Goal: Task Accomplishment & Management: Manage account settings

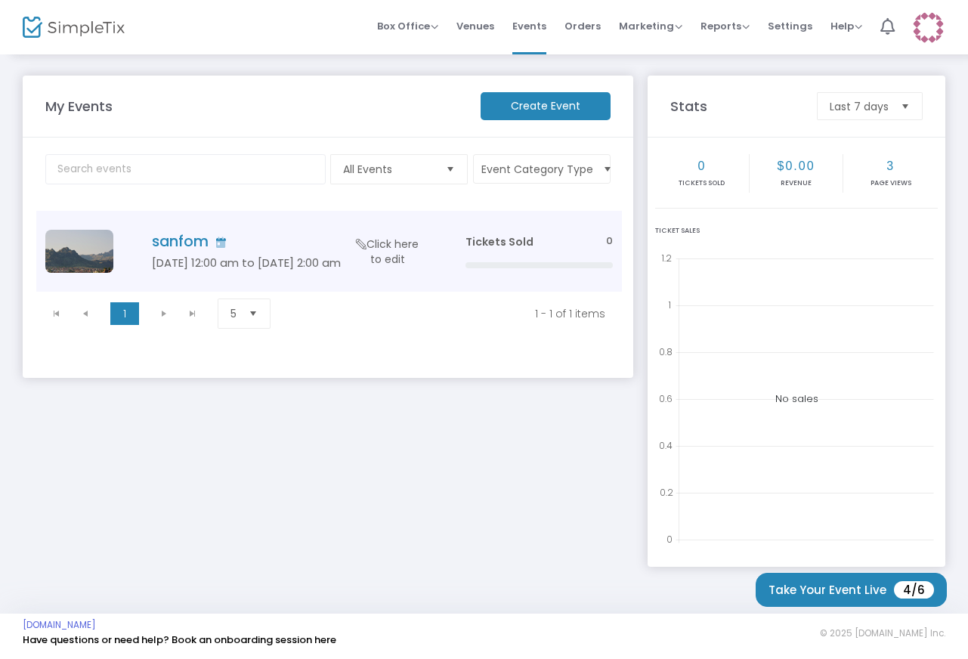
click at [187, 240] on h4 "sanfom" at bounding box center [286, 241] width 268 height 17
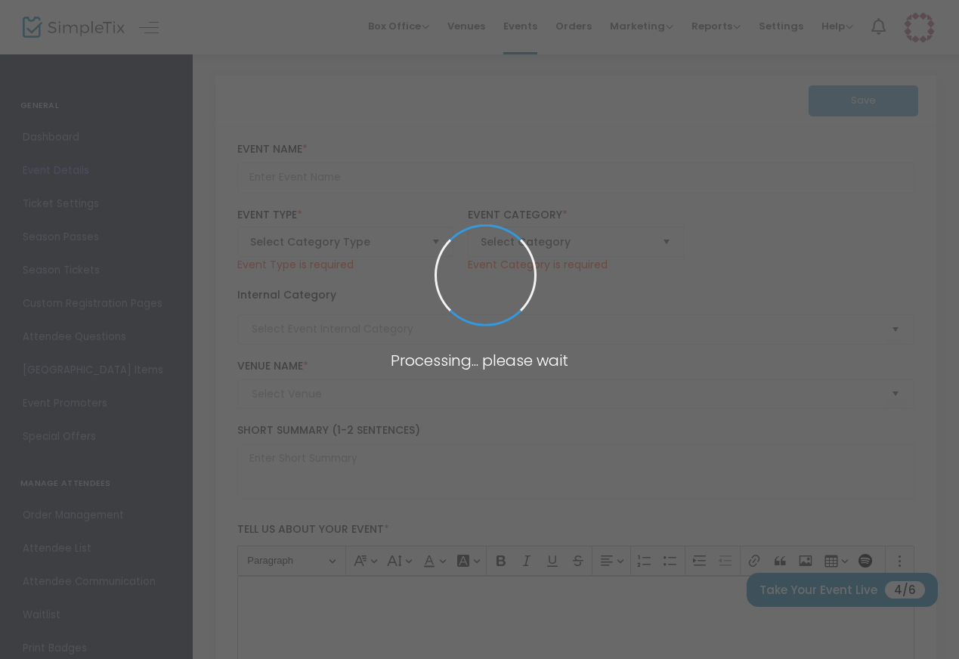
type input "sanfom"
type textarea "this is free event"
type input "Buy Tickets"
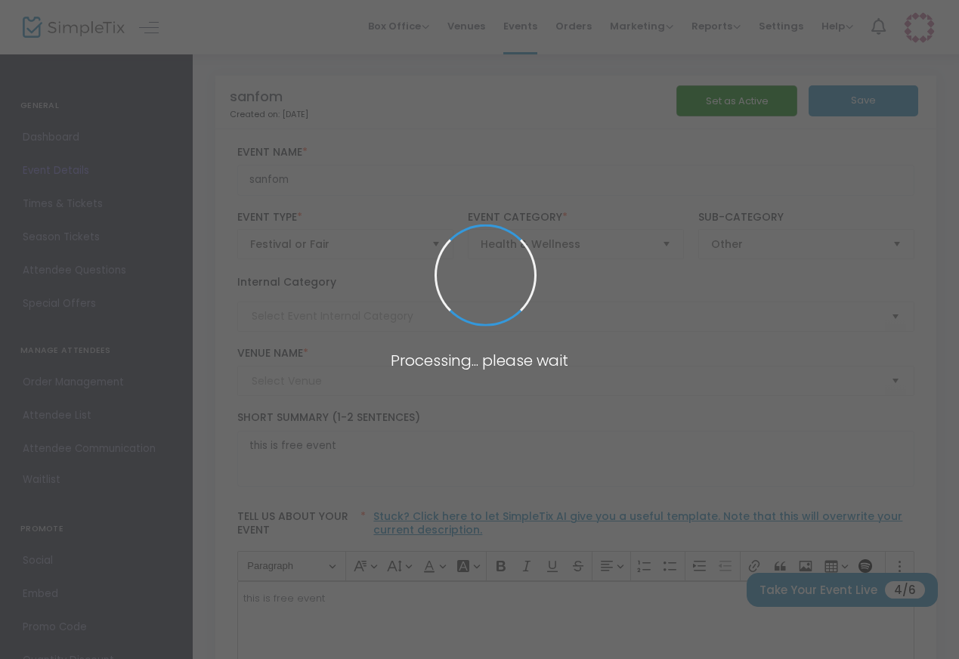
type input "sanfom"
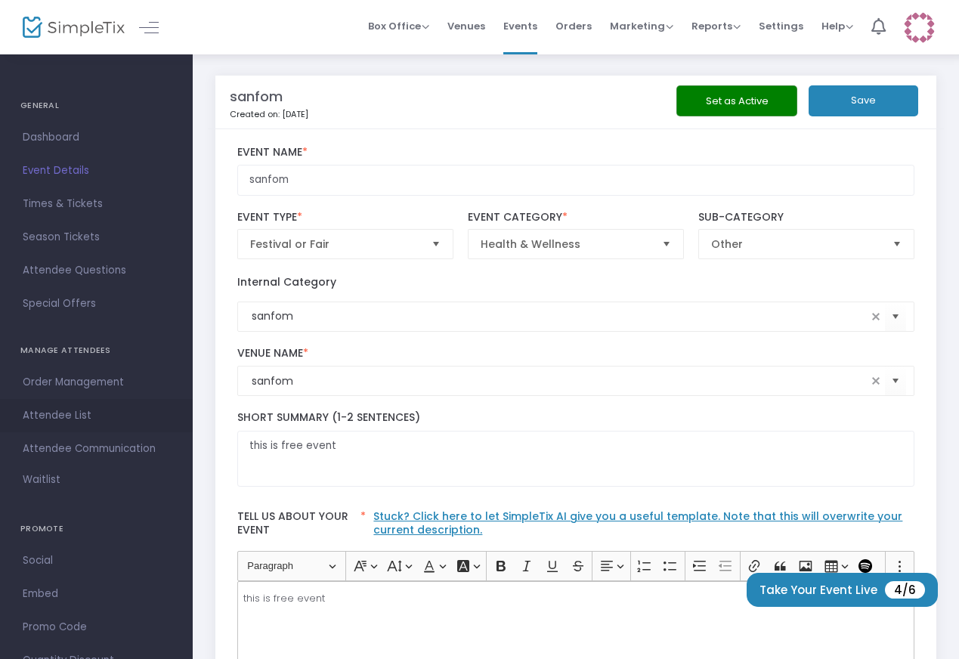
click at [63, 420] on span "Attendee List" at bounding box center [96, 416] width 147 height 20
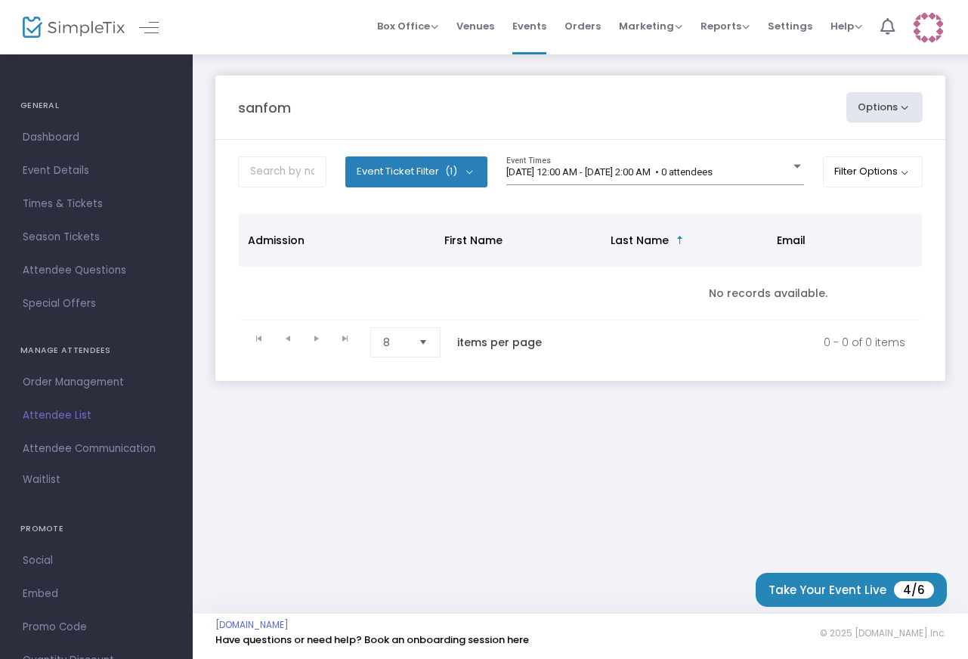
click at [447, 176] on span "(1)" at bounding box center [451, 172] width 12 height 12
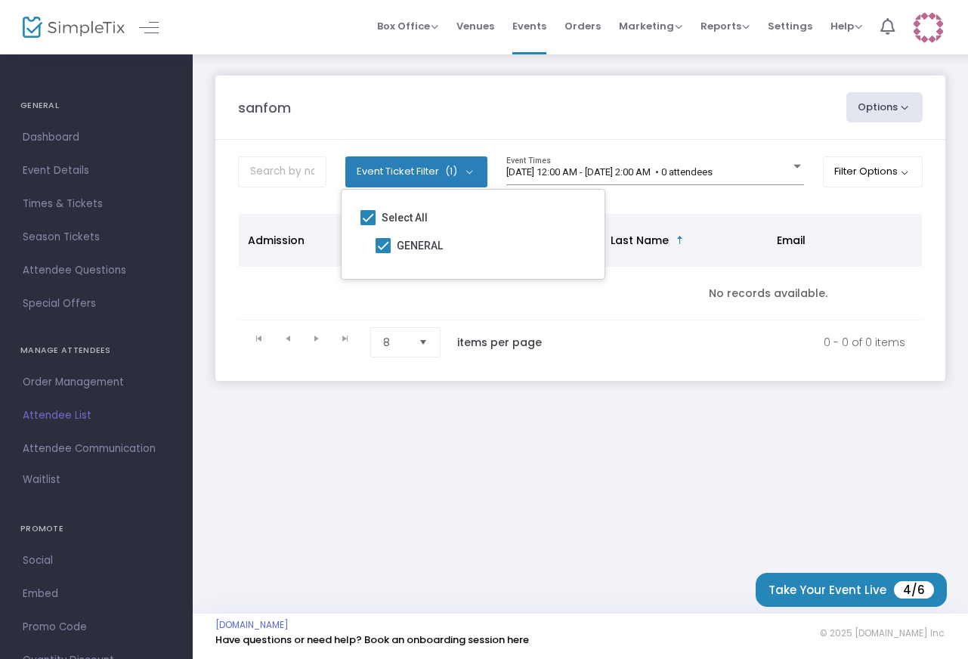
click at [447, 176] on span "(1)" at bounding box center [451, 172] width 12 height 12
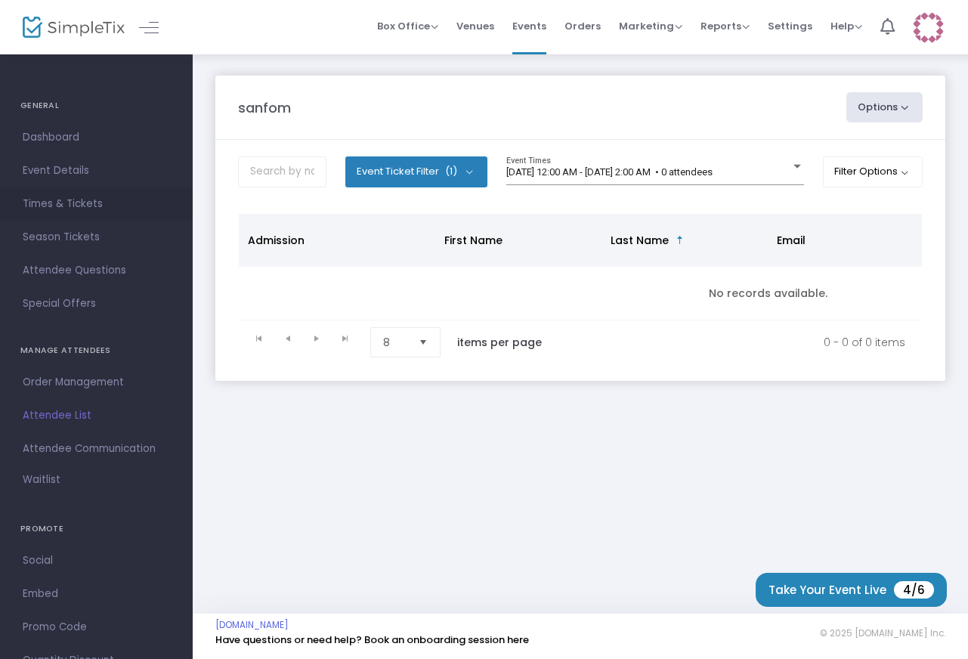
click at [68, 209] on span "Times & Tickets" at bounding box center [96, 204] width 147 height 20
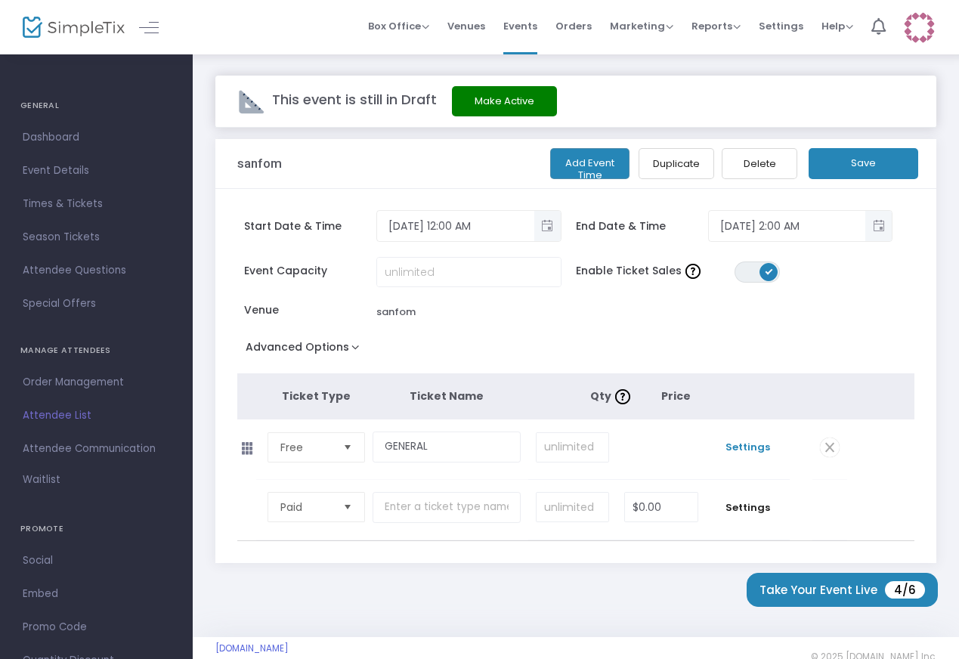
click at [744, 454] on span "Settings" at bounding box center [748, 447] width 69 height 15
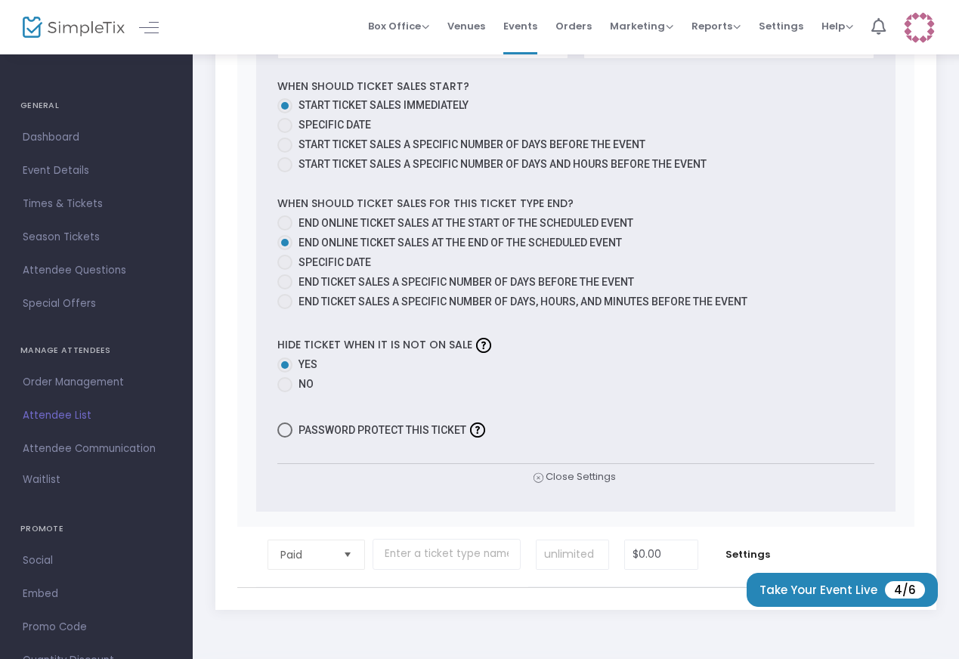
scroll to position [860, 0]
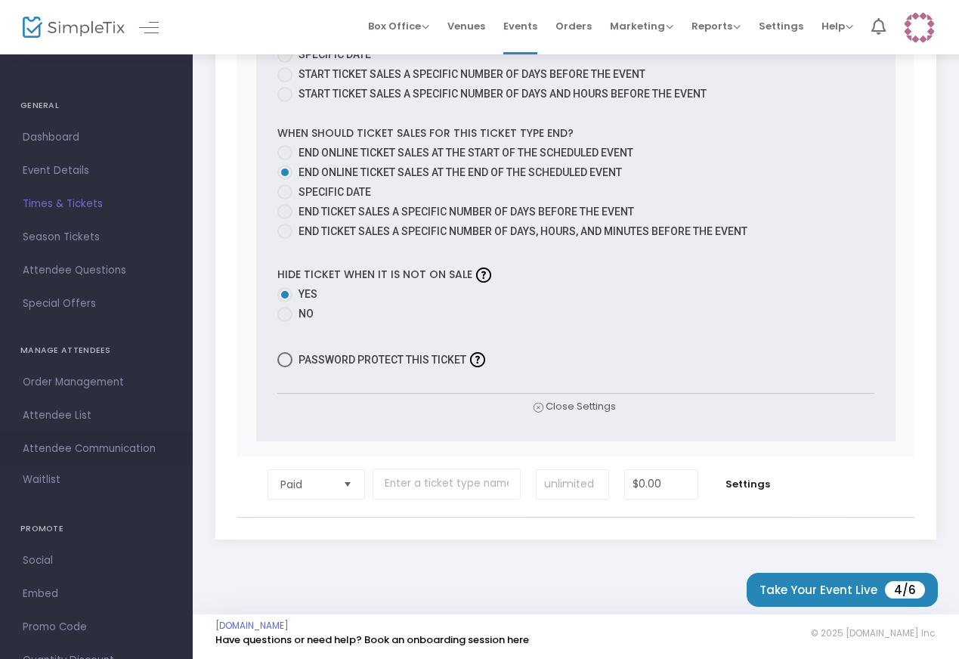
click at [63, 452] on span "Attendee Communication" at bounding box center [96, 449] width 147 height 20
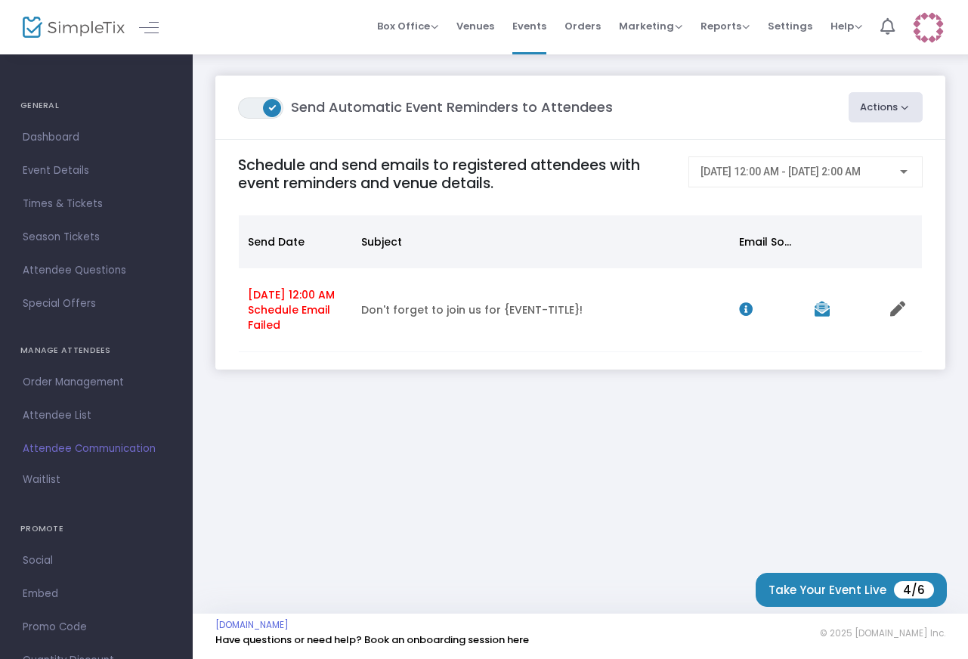
click at [861, 171] on span "[DATE] 12:00 AM - [DATE] 2:00 AM" at bounding box center [781, 172] width 160 height 12
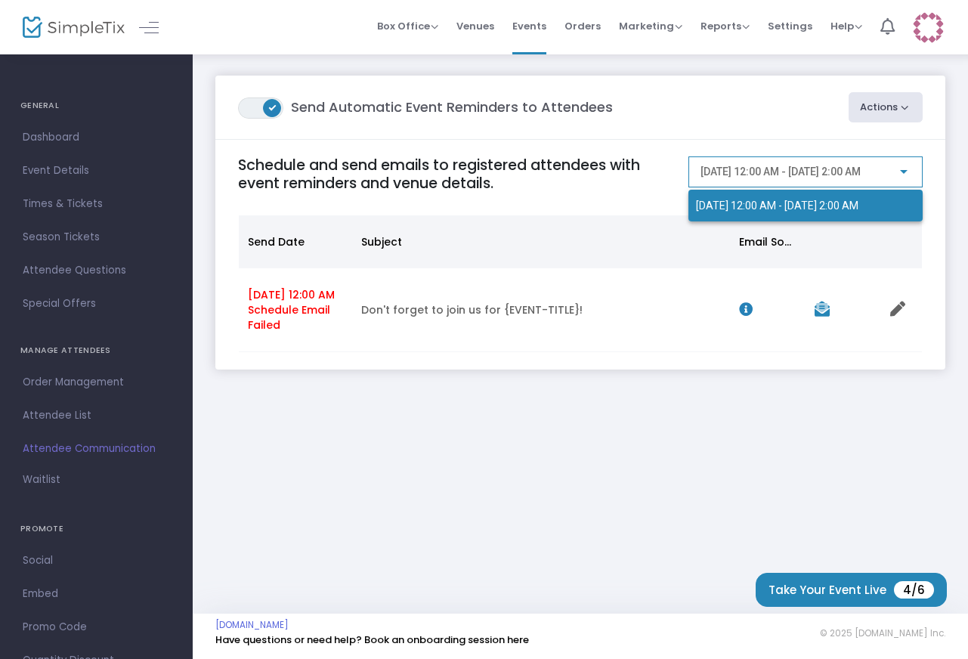
click at [599, 205] on div at bounding box center [484, 329] width 968 height 659
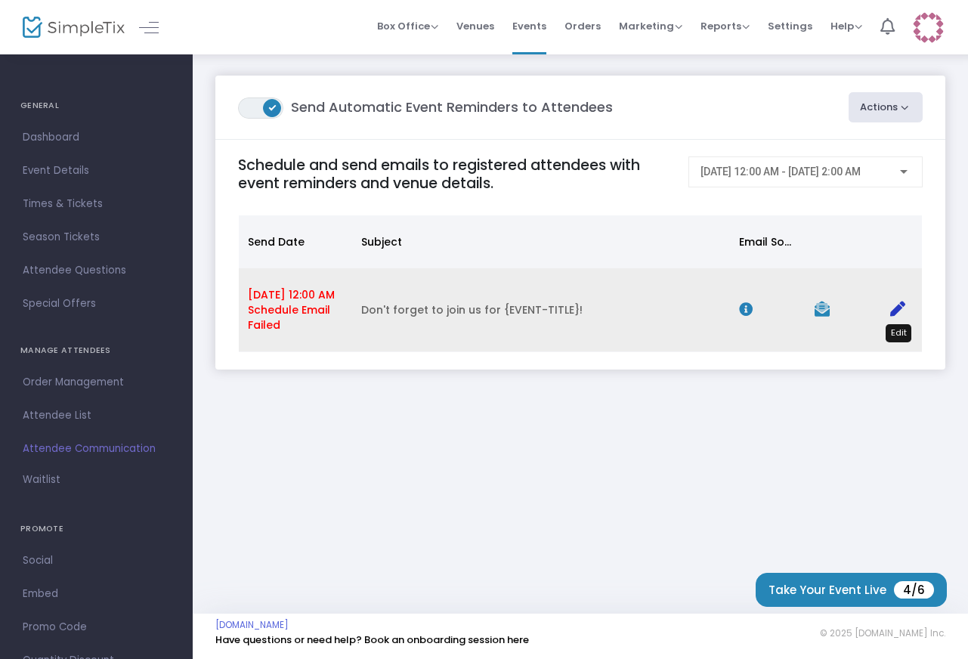
click at [901, 315] on icon "Data table" at bounding box center [897, 309] width 15 height 15
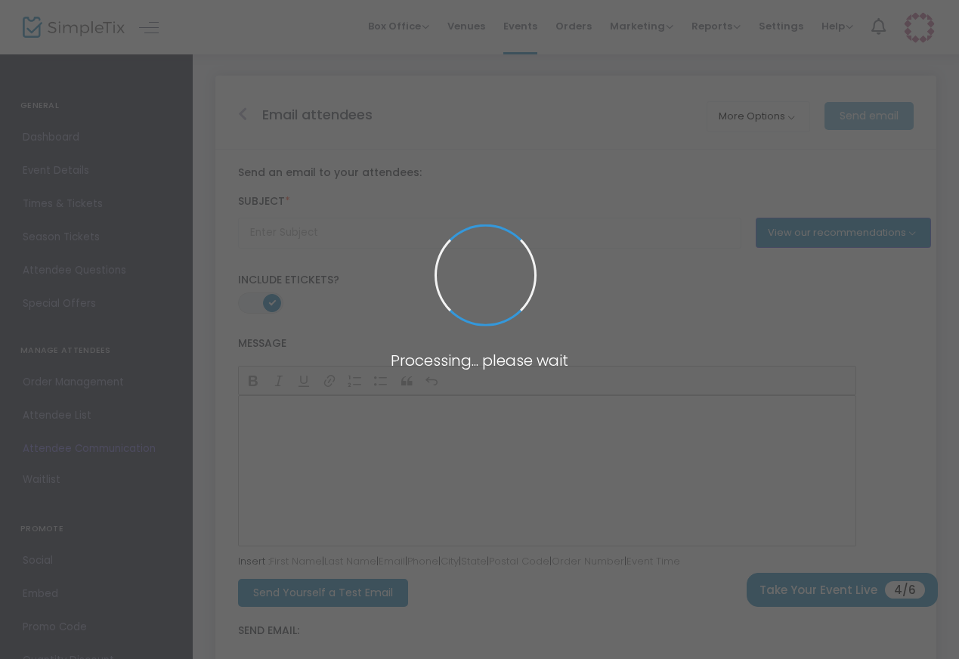
type input "Don't forget to join us for {EVENT-TITLE}!"
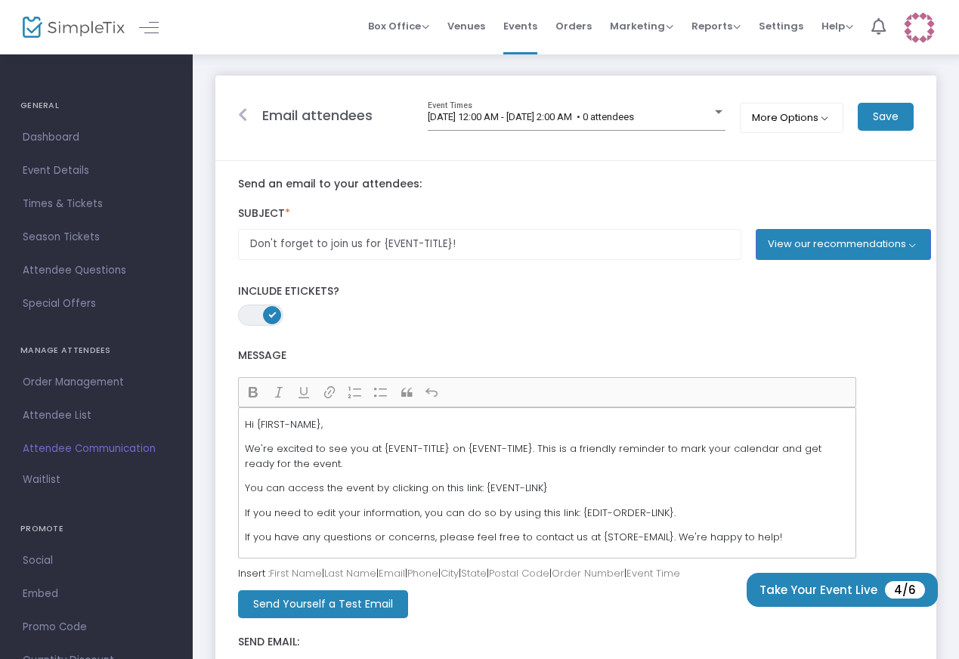
click at [248, 113] on div at bounding box center [243, 115] width 24 height 20
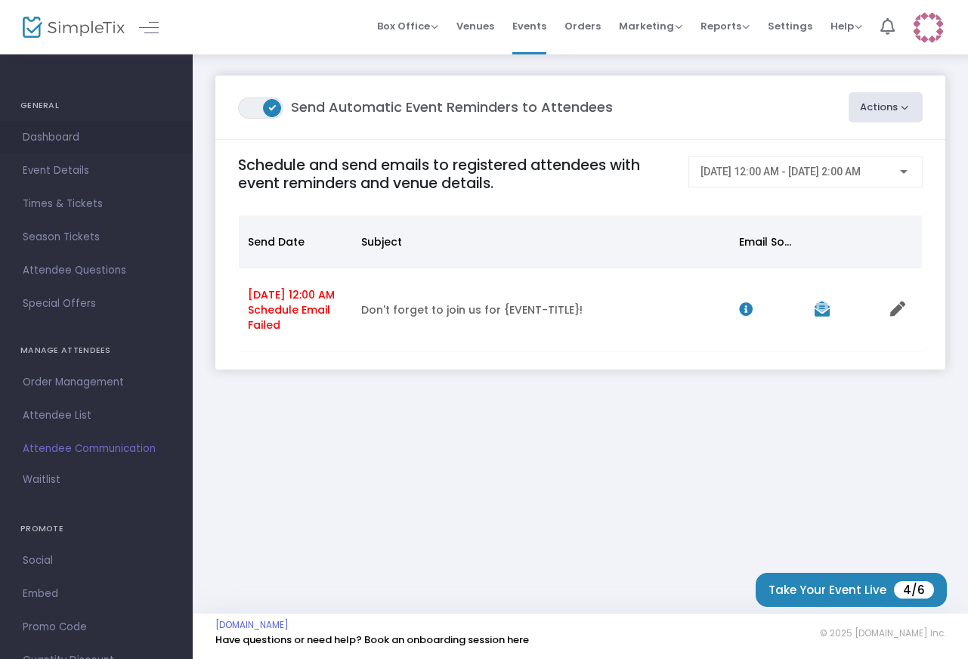
click at [64, 129] on span "Dashboard" at bounding box center [96, 138] width 147 height 20
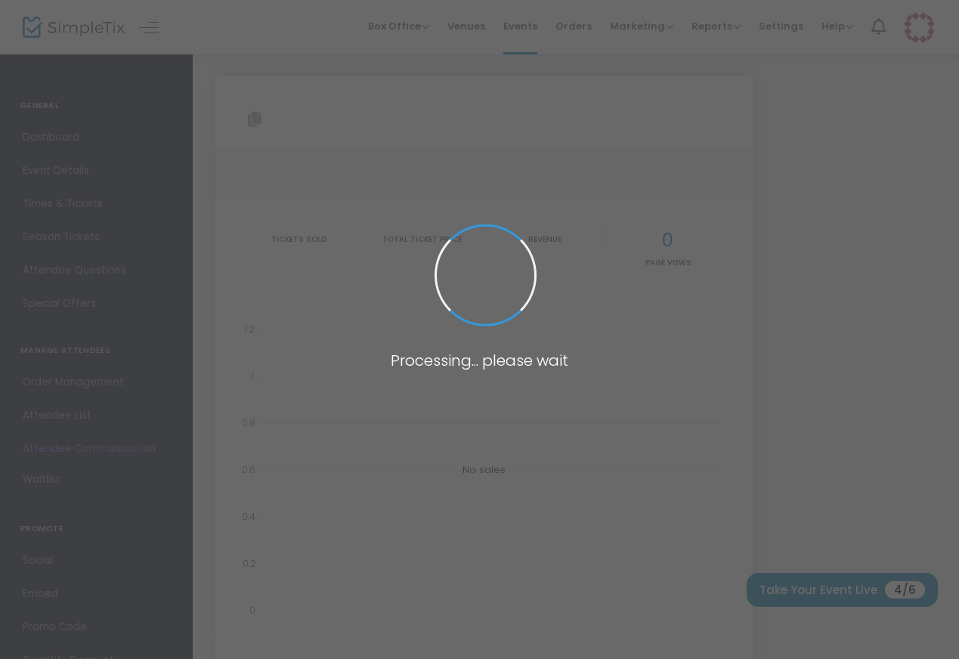
type input "https://www.simpletix.com/e/sanfom-tickets-230674"
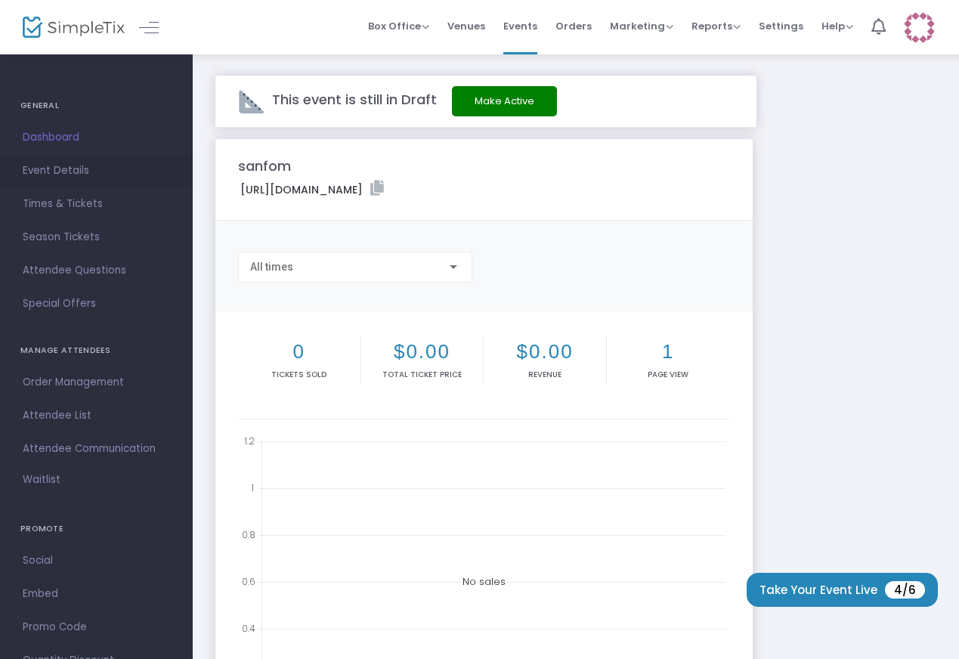
click at [74, 171] on span "Event Details" at bounding box center [96, 171] width 147 height 20
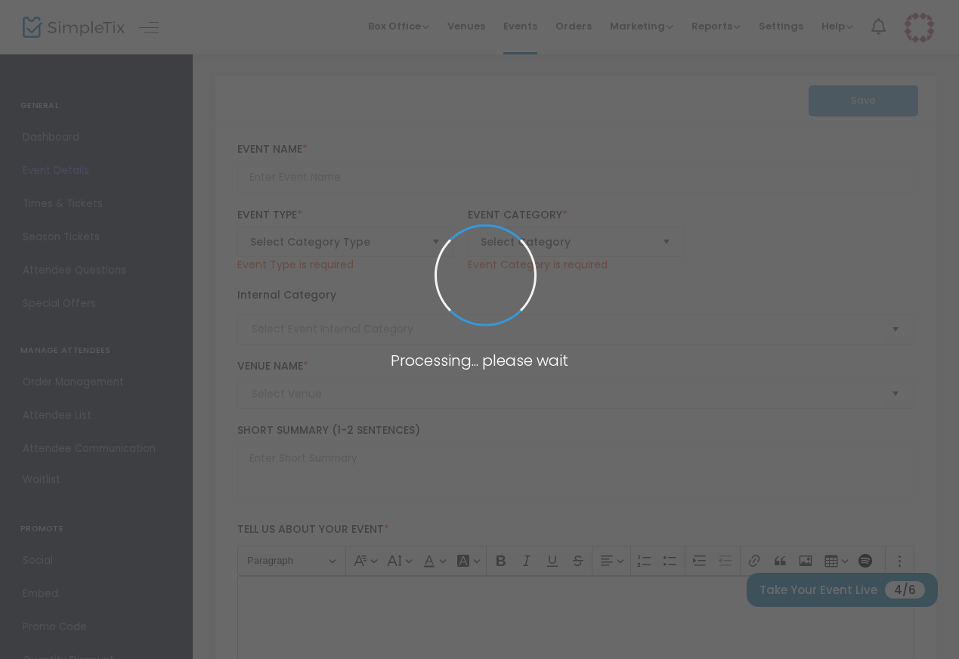
type input "sanfom"
type textarea "this is free event"
type input "Buy Tickets"
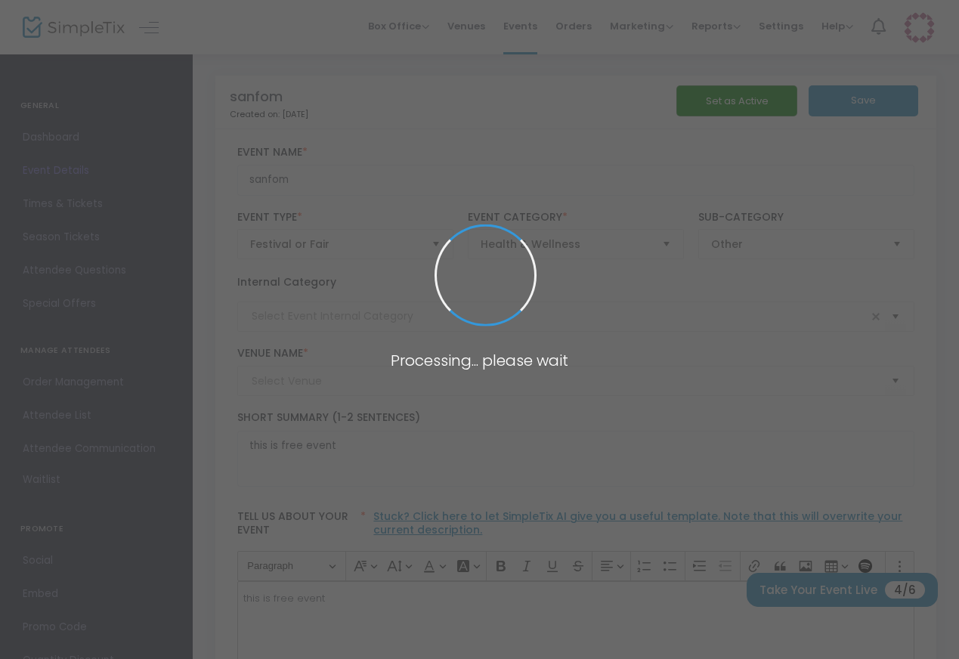
type input "sanfom"
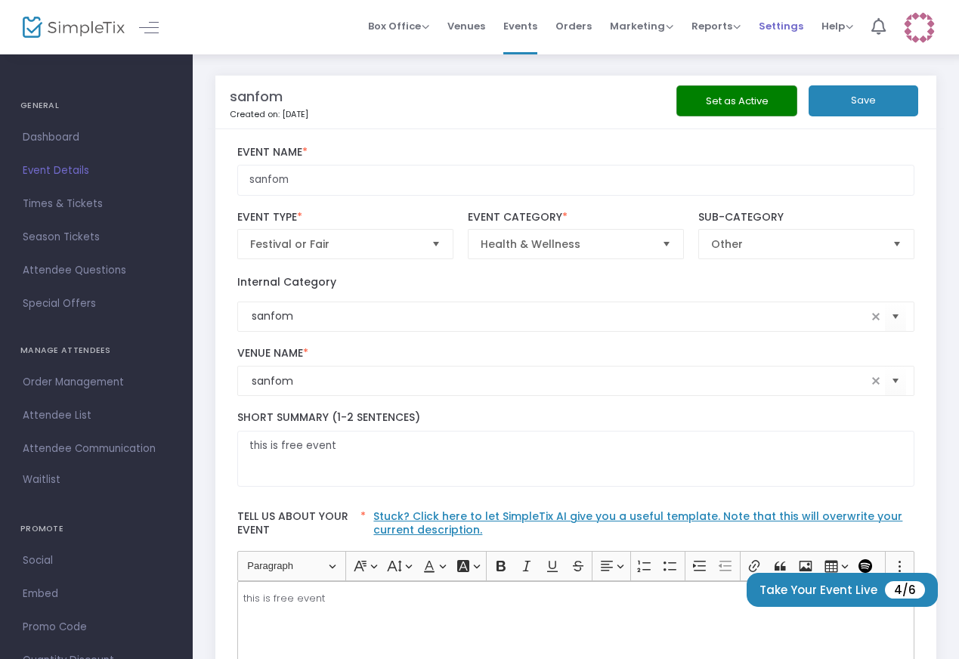
click at [766, 27] on span "Settings" at bounding box center [781, 26] width 45 height 39
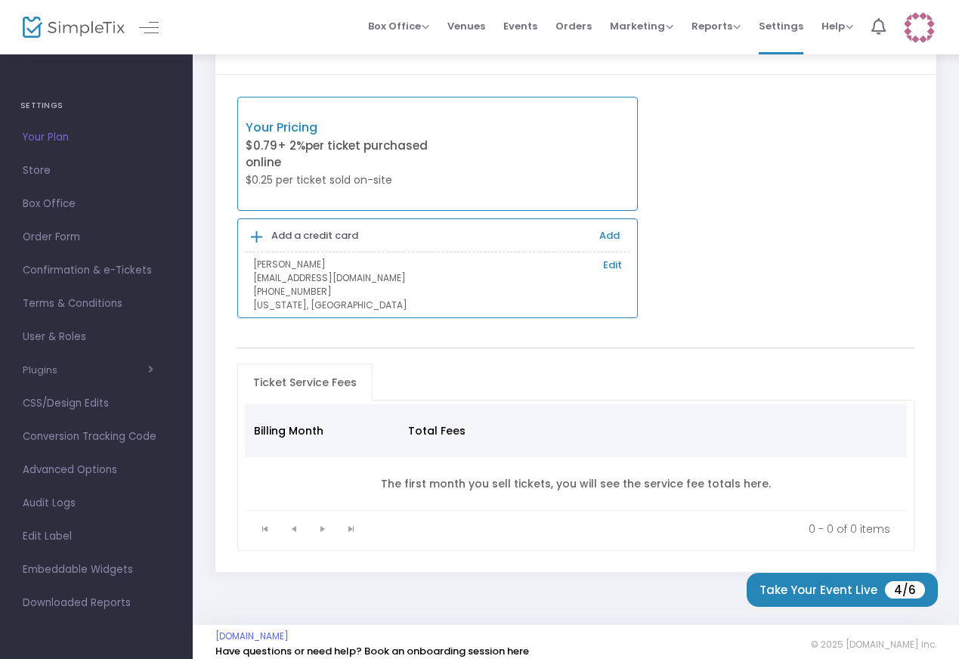
scroll to position [62, 0]
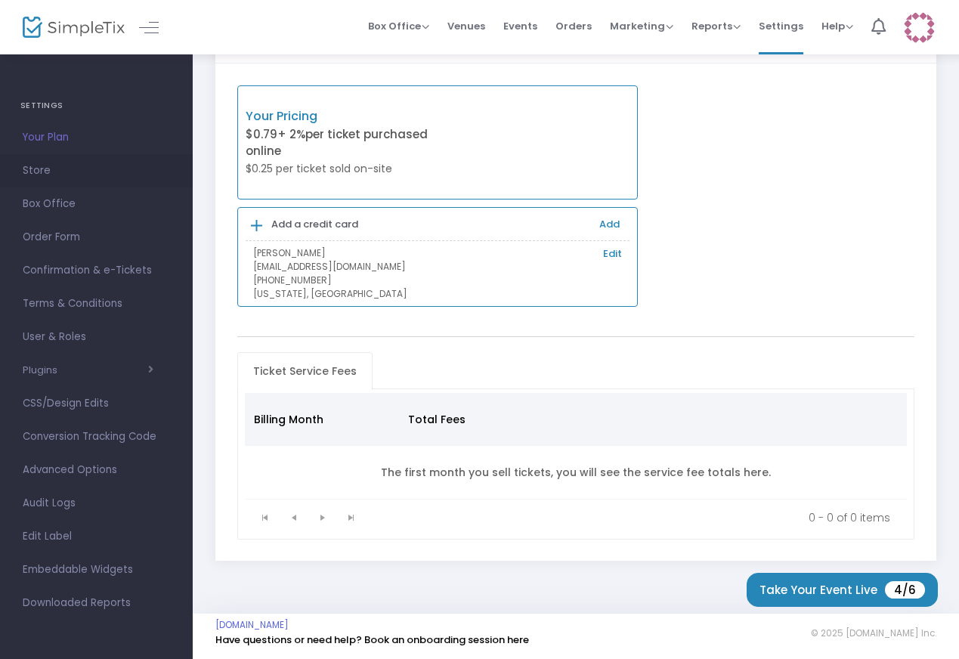
click at [42, 174] on span "Store" at bounding box center [96, 171] width 147 height 20
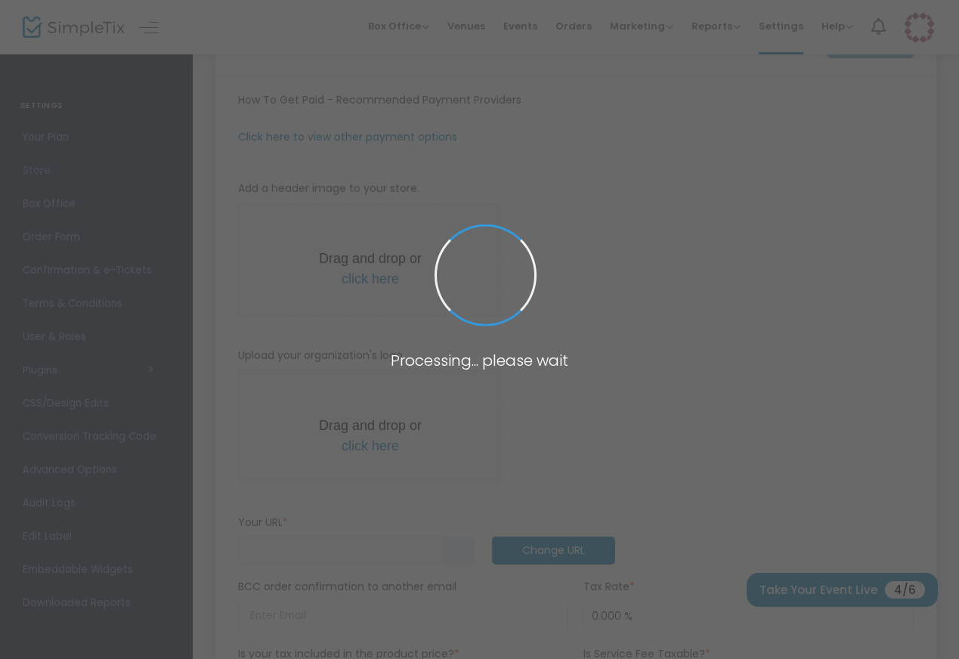
type input "https://SanfourTeam"
radio input "false"
radio input "true"
type input "Sanfour Team"
type input "9406017604"
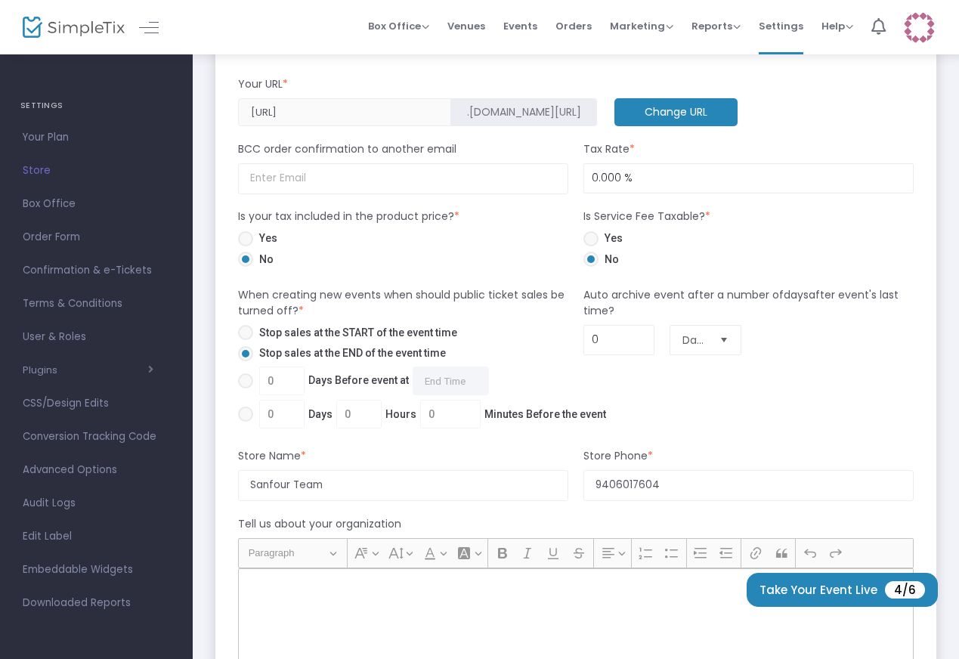
scroll to position [708, 0]
click at [54, 234] on span "Order Form" at bounding box center [96, 238] width 147 height 20
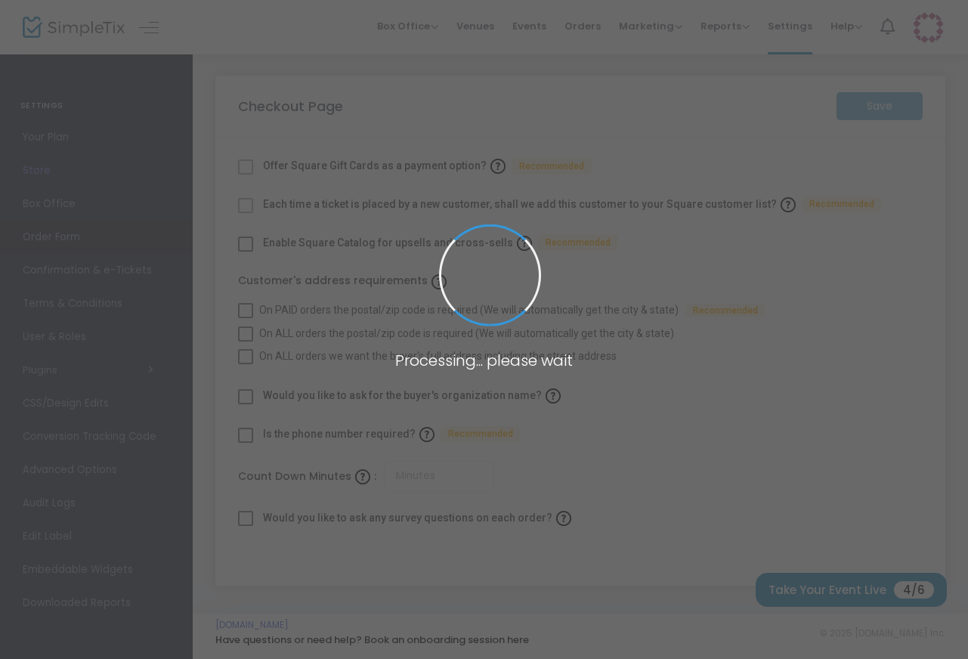
checkbox input "true"
type input "45"
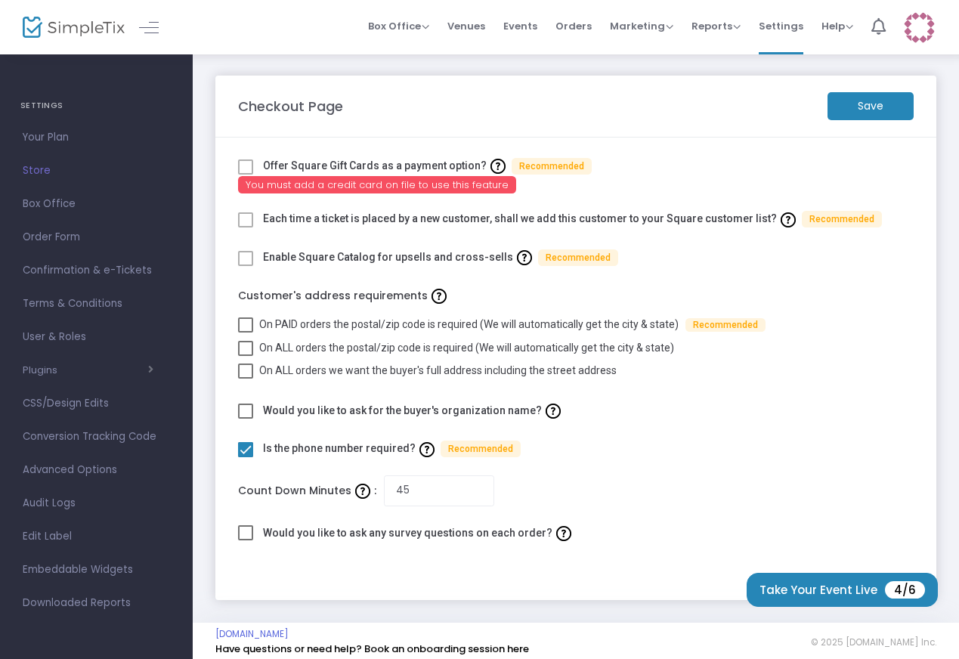
scroll to position [9, 0]
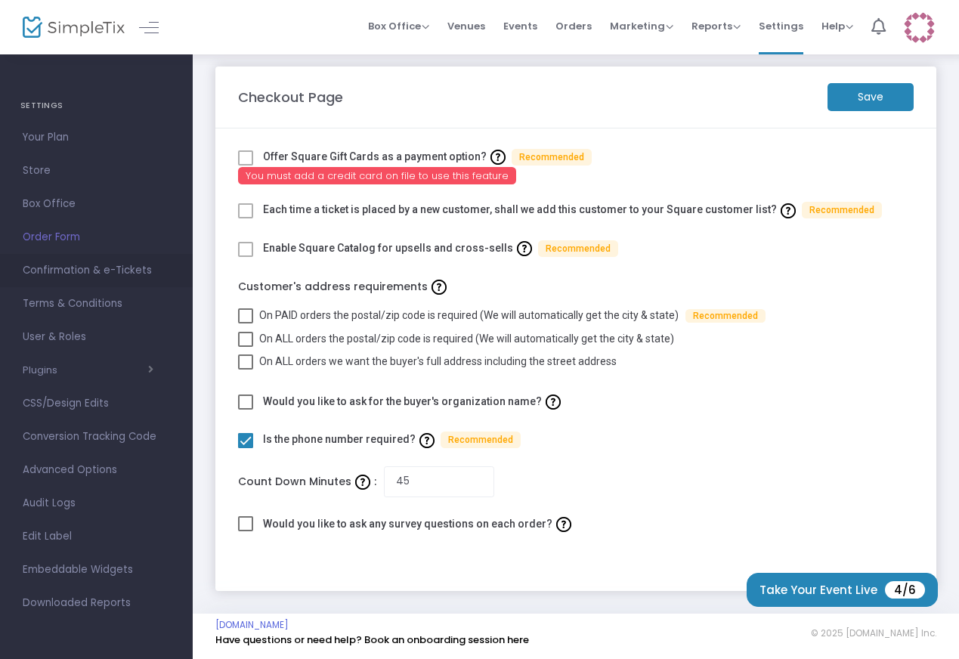
click at [68, 269] on span "Confirmation & e-Tickets" at bounding box center [96, 271] width 147 height 20
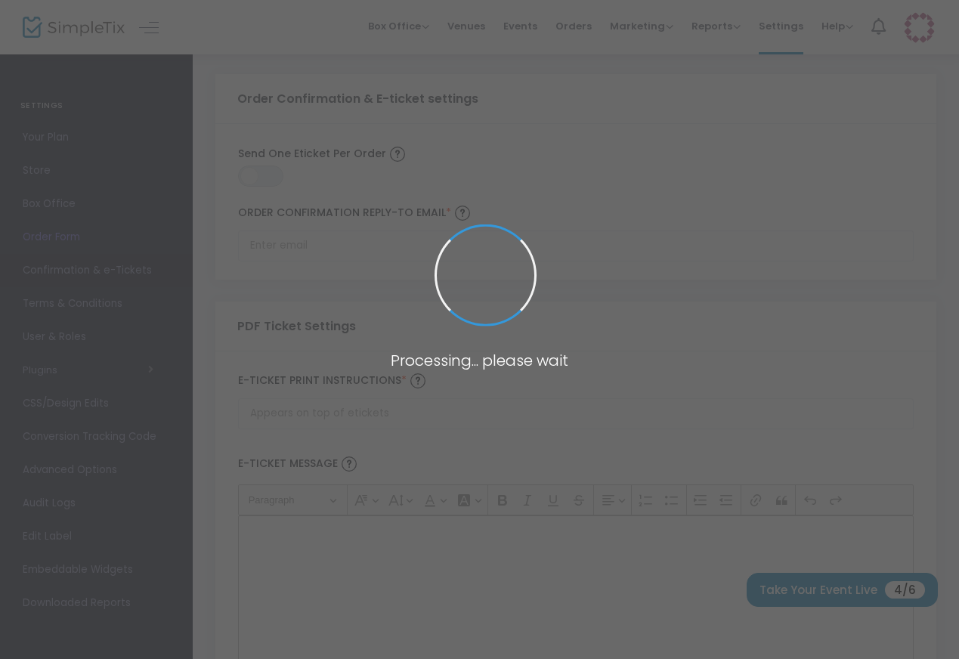
type input "useruser40700@gmail.com"
type input "Print and bring this ticket with you"
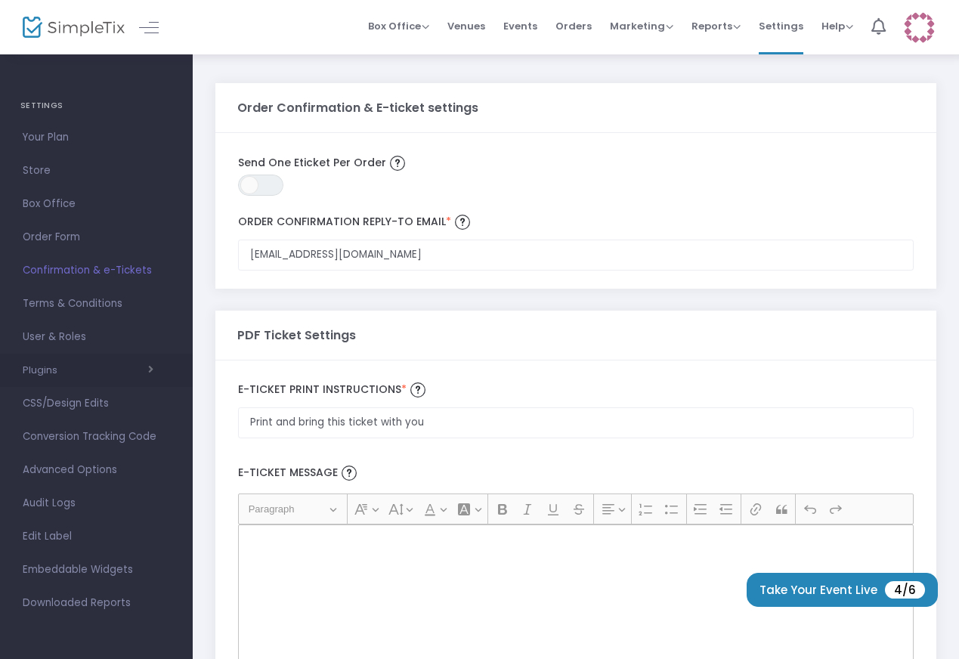
click at [50, 377] on span "Plugins Constant Contact Integrately Mailchimp Make (Integromat) Smartwaiver Za…" at bounding box center [96, 371] width 147 height 20
click at [58, 402] on span "CSS/Design Edits" at bounding box center [96, 404] width 147 height 20
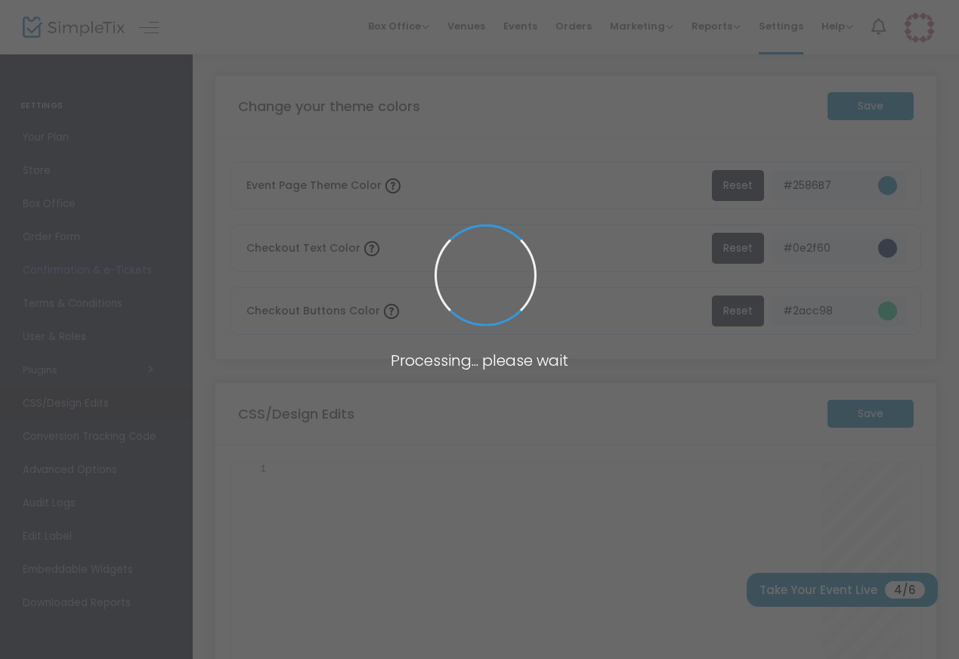
type textarea "/* Put any custom CSS rules here */"
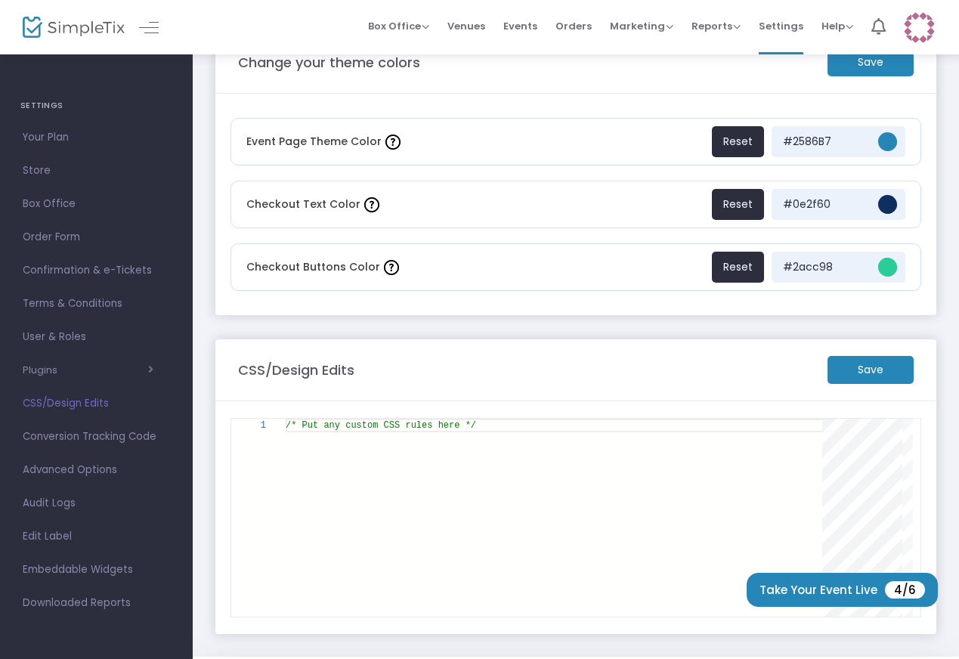
scroll to position [86, 0]
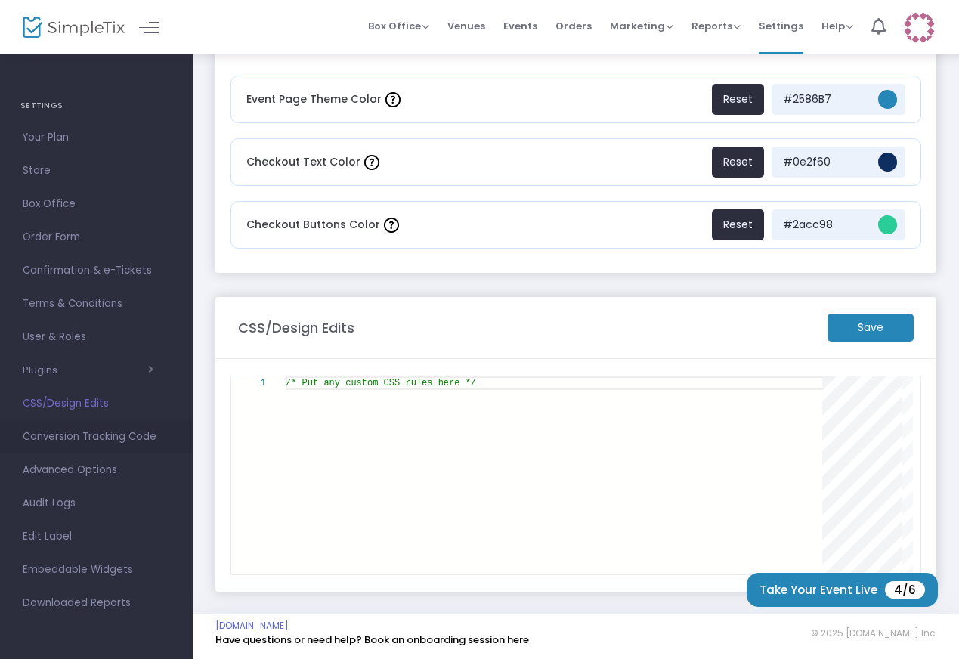
click at [75, 432] on span "Conversion Tracking Code" at bounding box center [96, 437] width 147 height 20
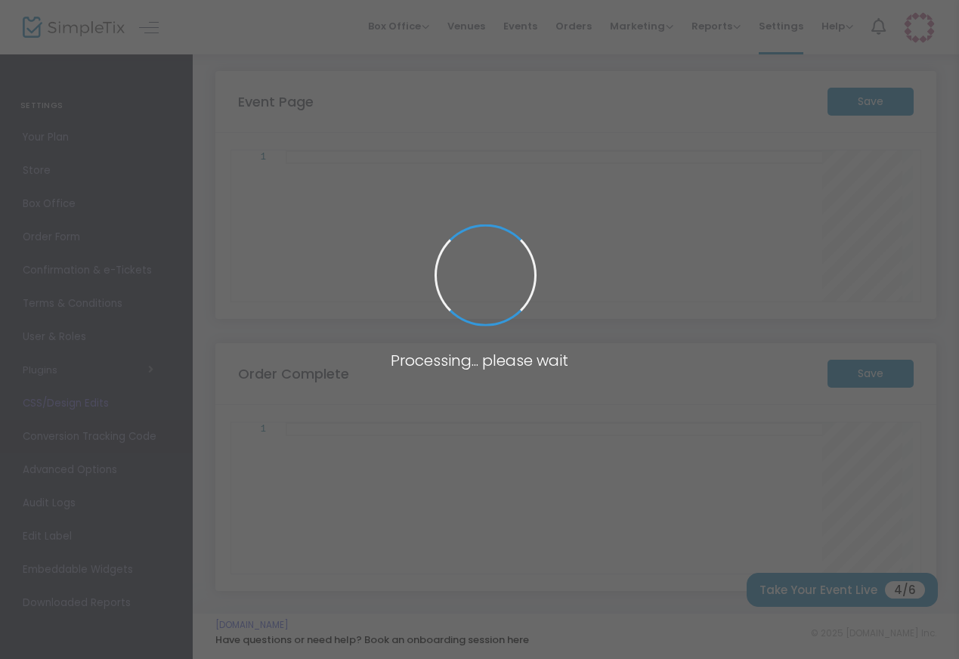
scroll to position [5, 0]
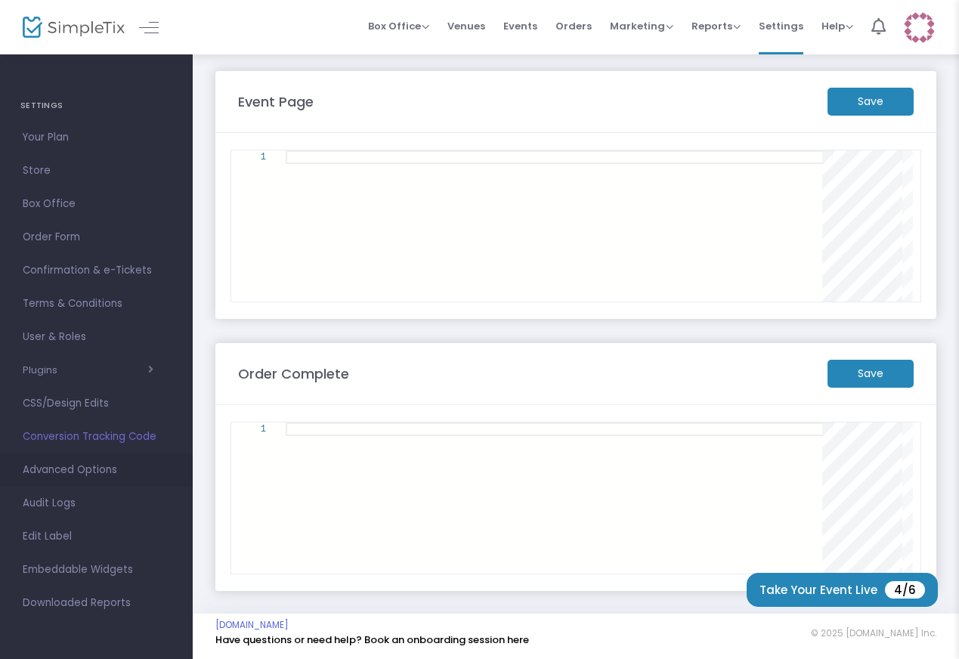
click at [62, 475] on span "Advanced Options" at bounding box center [96, 470] width 147 height 20
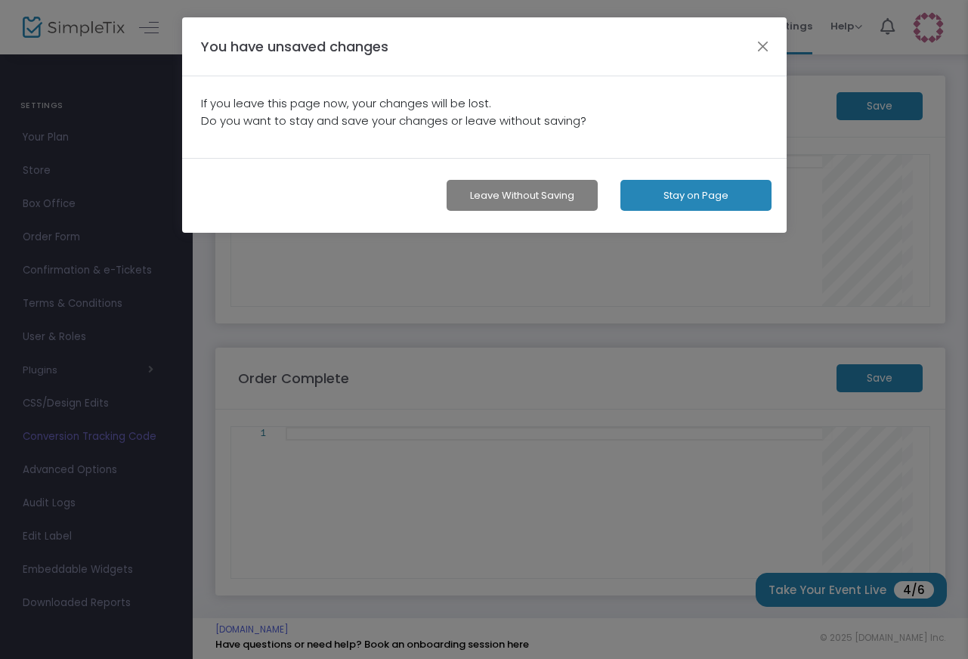
click at [559, 185] on button "Leave without Saving" at bounding box center [522, 195] width 151 height 31
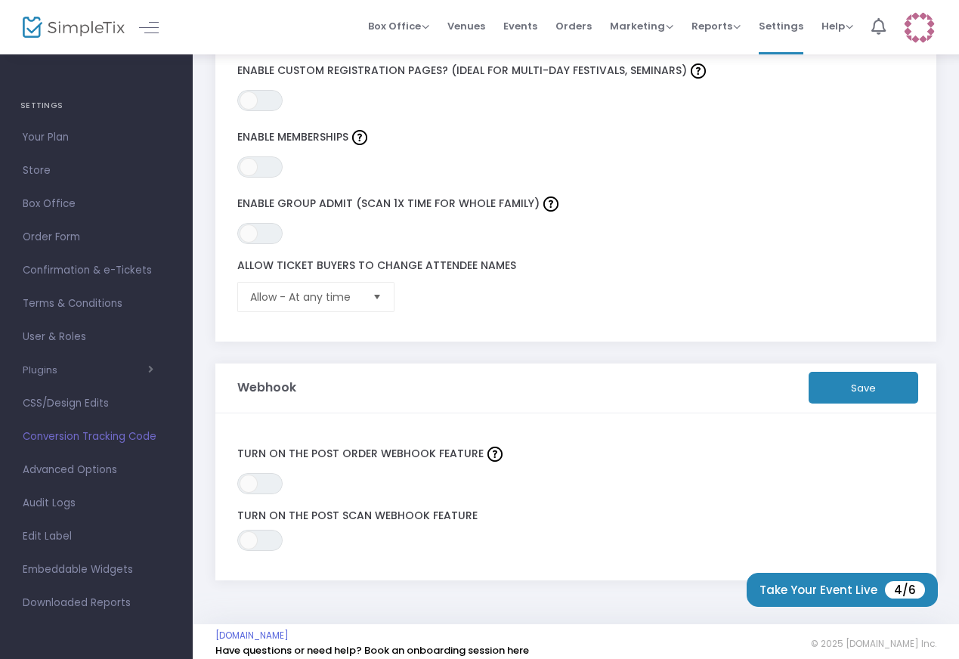
scroll to position [439, 0]
